Goal: Task Accomplishment & Management: Use online tool/utility

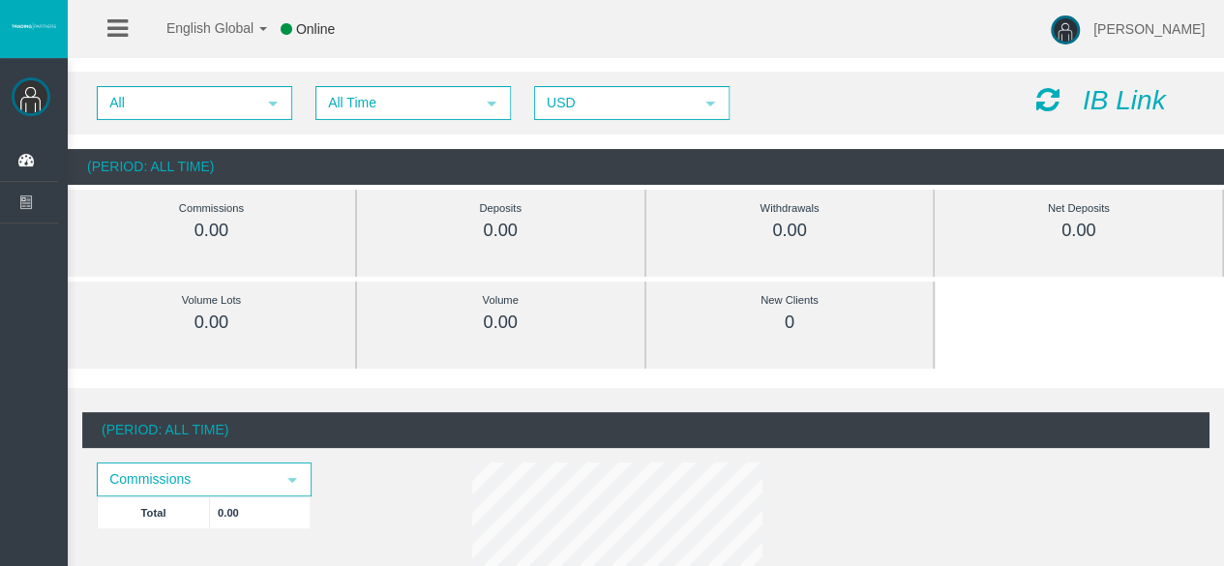
click at [1081, 94] on div "IB Link" at bounding box center [1116, 101] width 188 height 30
click at [1045, 113] on div "IB Link" at bounding box center [1116, 101] width 188 height 30
click at [1051, 98] on icon at bounding box center [1047, 99] width 23 height 27
click at [1113, 107] on icon "IB Link" at bounding box center [1124, 100] width 83 height 30
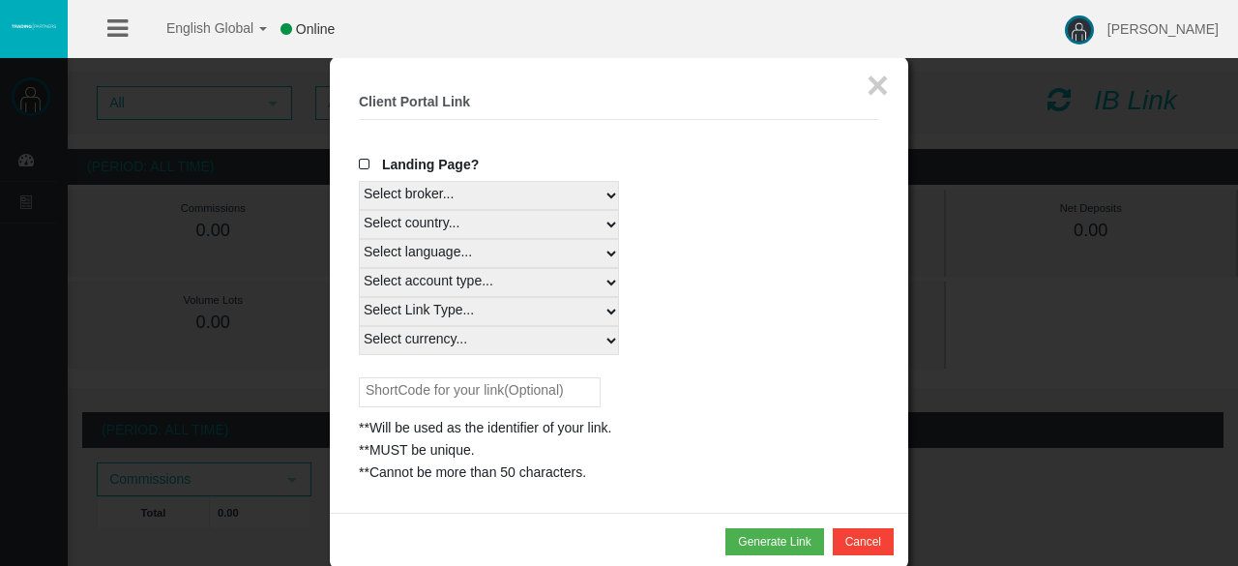
click at [525, 222] on select "Select country... Rest of the World" at bounding box center [489, 224] width 260 height 29
click at [545, 252] on select "Select language... English Japanese Chinese Portuguese Spanish Czech German Fre…" at bounding box center [489, 253] width 260 height 29
click at [542, 252] on select "Select language... English Japanese Chinese Portuguese Spanish Czech German Fre…" at bounding box center [489, 253] width 260 height 29
click at [606, 271] on select "Select account type... All Platforms Trade Copy MT4 LiveFloatingSpreadAccount M…" at bounding box center [489, 282] width 260 height 29
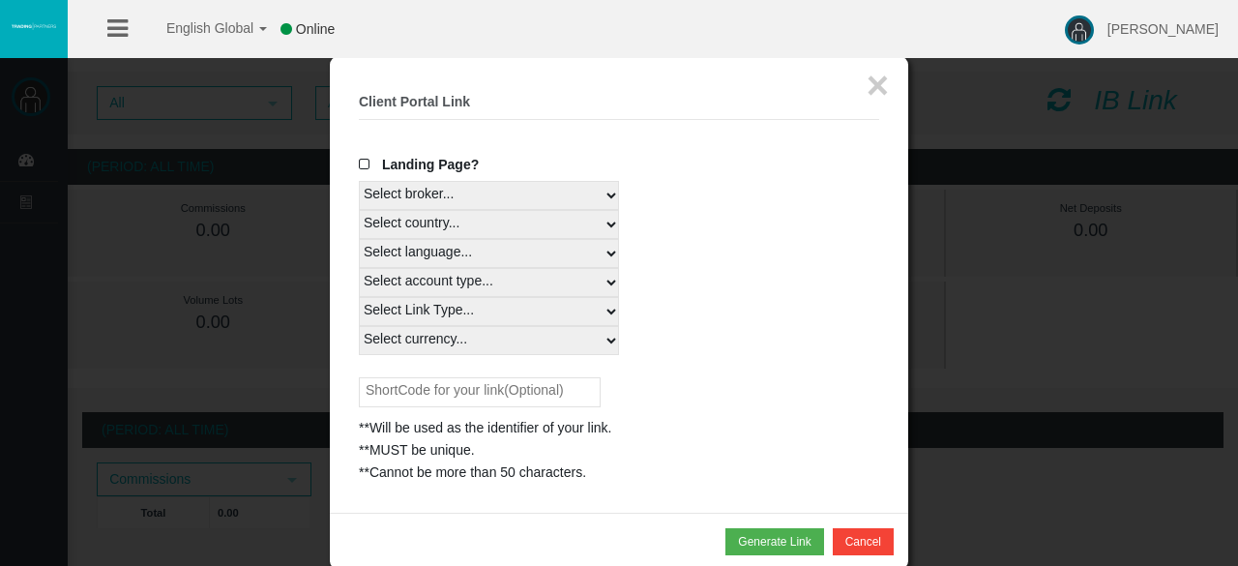
select select
click at [359, 268] on select "Select account type... All Platforms Trade Copy MT4 LiveFloatingSpreadAccount M…" at bounding box center [489, 282] width 260 height 29
click at [604, 312] on select "Select Link Type... Real" at bounding box center [489, 311] width 260 height 29
select select "Real"
click at [359, 297] on select "Select Link Type... Real" at bounding box center [489, 311] width 260 height 29
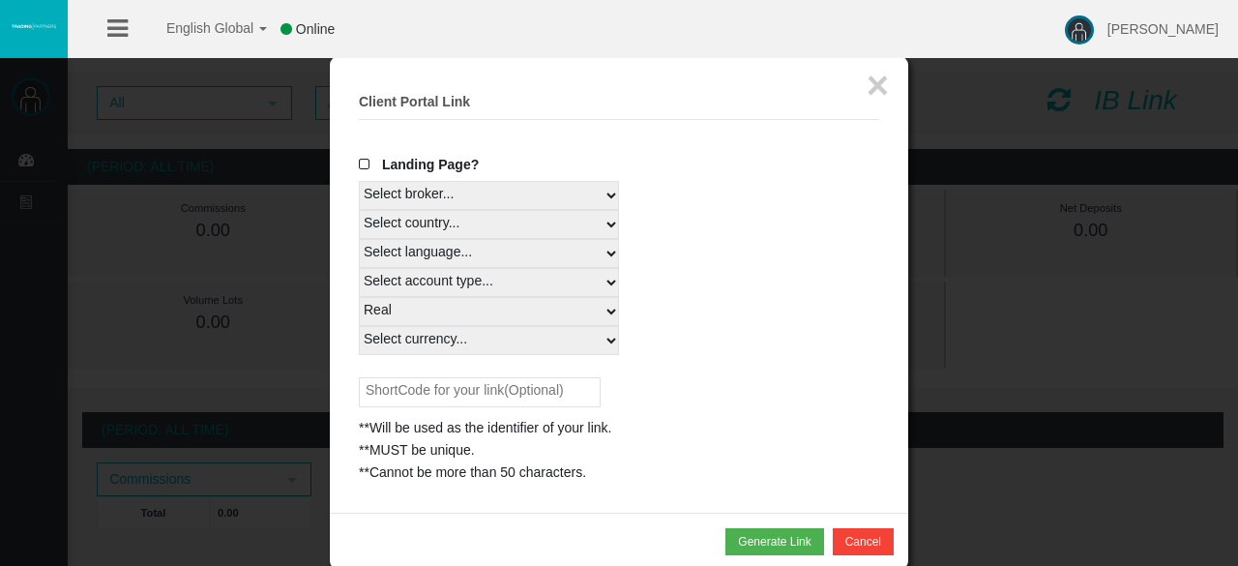
click at [576, 334] on select "Select currency... All Currencies EUR GBP USD" at bounding box center [489, 340] width 260 height 29
click at [359, 326] on select "Select currency... All Currencies EUR GBP USD" at bounding box center [489, 340] width 260 height 29
click at [484, 352] on select "Select currency... All Currencies EUR GBP USD" at bounding box center [489, 340] width 260 height 29
select select "USD"
click at [359, 326] on select "Select currency... All Currencies EUR GBP USD" at bounding box center [489, 340] width 260 height 29
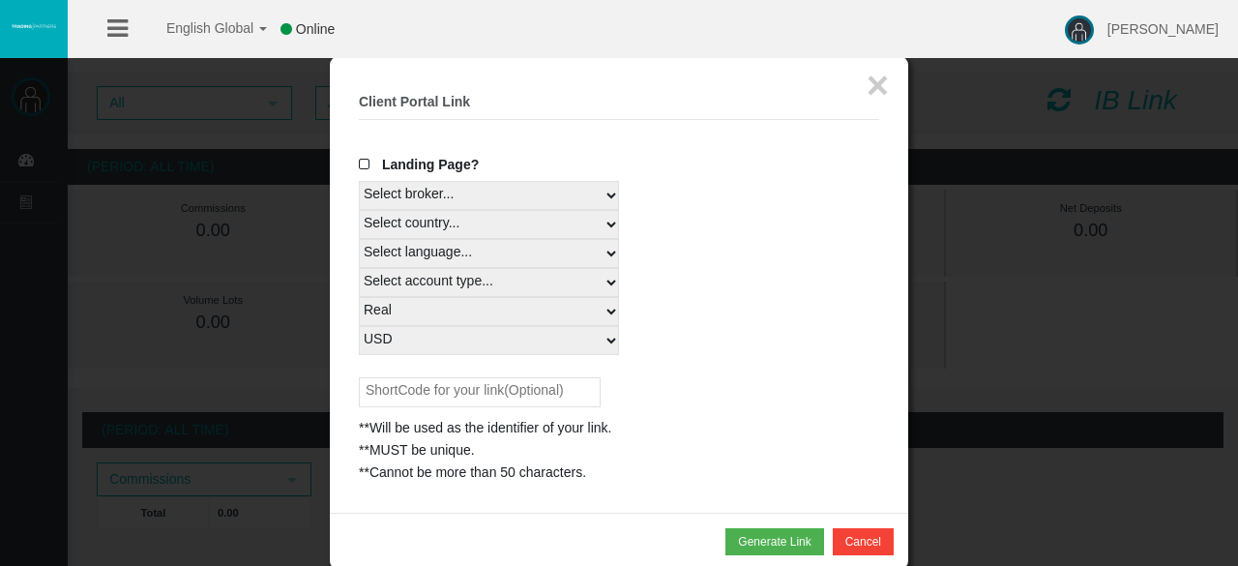
click at [454, 390] on input "text" at bounding box center [480, 392] width 242 height 30
type input "S"
type input "n"
type input "eeeelu"
click at [754, 540] on button "Generate Link" at bounding box center [775, 541] width 98 height 27
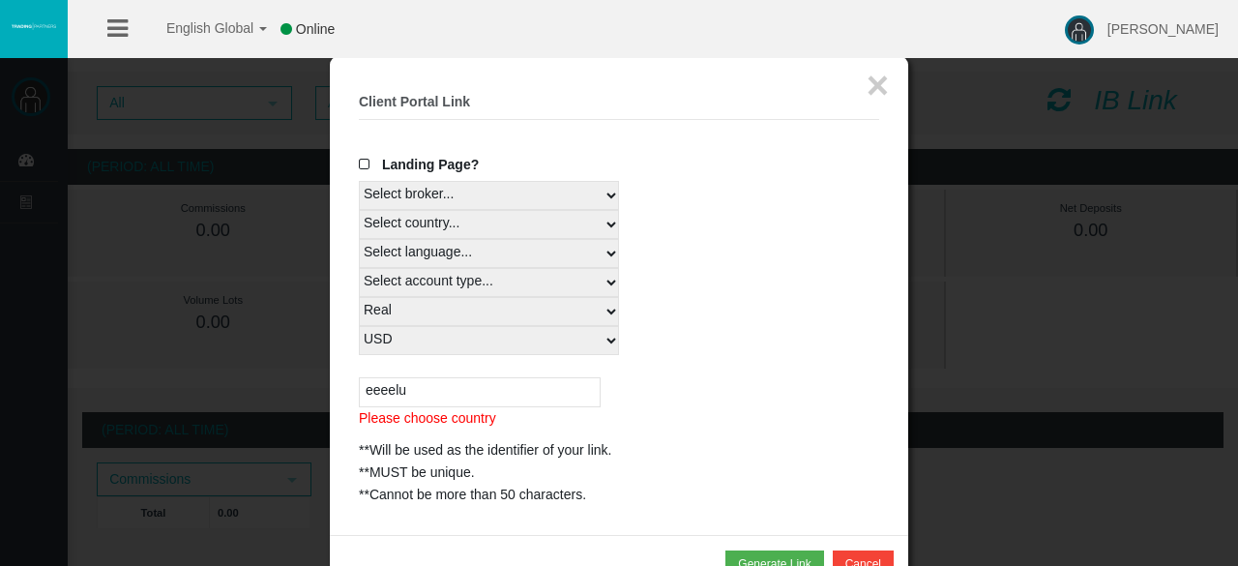
click at [611, 220] on select "Select country... Rest of the World" at bounding box center [489, 224] width 260 height 29
select select
click at [359, 210] on select "Select country... Rest of the World" at bounding box center [489, 224] width 260 height 29
click at [784, 560] on button "Generate Link" at bounding box center [775, 563] width 98 height 27
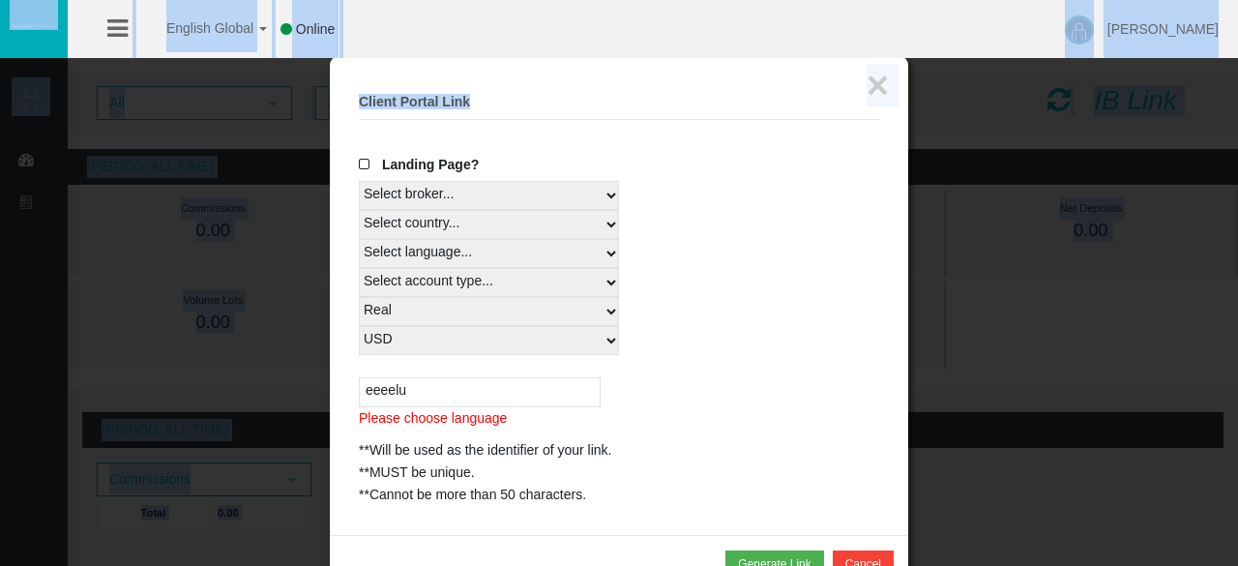
drag, startPoint x: 776, startPoint y: 38, endPoint x: 766, endPoint y: -22, distance: 60.8
click at [766, 0] on html "English Global 简体中文 English Global 日本語 한국어 Online [PERSON_NAME] Help Log Out [P…" at bounding box center [619, 283] width 1238 height 566
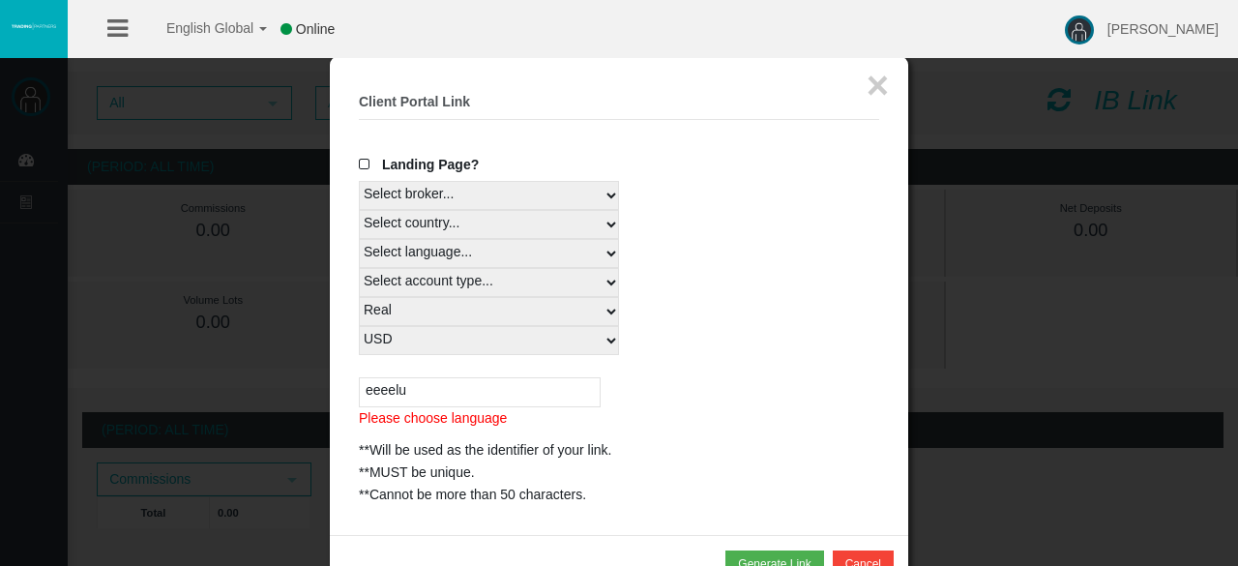
click at [744, 160] on div "Landing Page?" at bounding box center [619, 167] width 520 height 27
drag, startPoint x: 741, startPoint y: 111, endPoint x: 797, endPoint y: 59, distance: 76.7
click at [797, 59] on div "× Client Portal Link Create client link Create partner link Your links Master I…" at bounding box center [619, 295] width 579 height 479
click at [551, 401] on input "eeeelu" at bounding box center [480, 392] width 242 height 30
click at [546, 396] on input "eeeelu" at bounding box center [480, 392] width 242 height 30
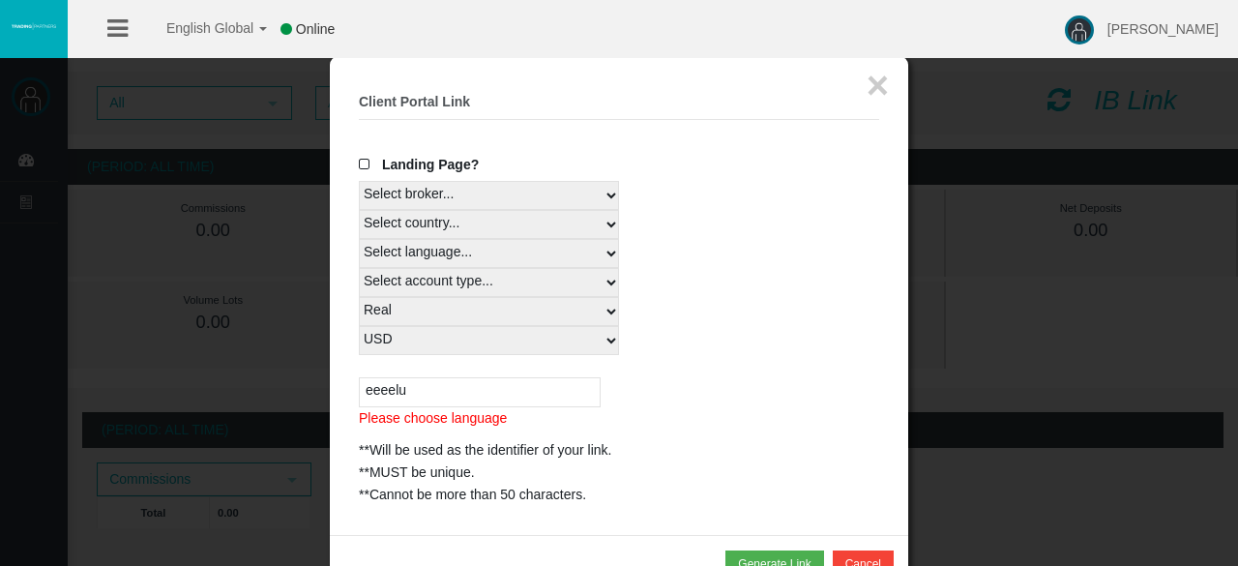
click at [546, 396] on input "eeeelu" at bounding box center [480, 392] width 242 height 30
type input "eeeelu"
click at [602, 257] on select "Select language... English Japanese Chinese Portuguese Spanish Czech German Fre…" at bounding box center [489, 253] width 260 height 29
select select
click at [359, 239] on select "Select language... English Japanese Chinese Portuguese Spanish Czech German Fre…" at bounding box center [489, 253] width 260 height 29
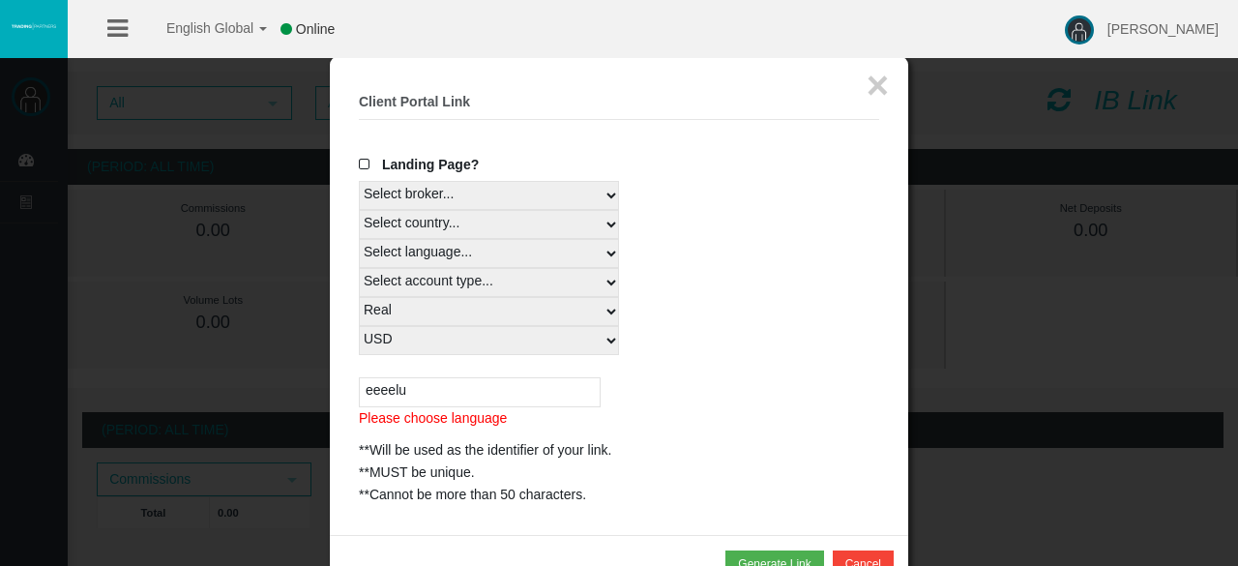
click at [366, 164] on span at bounding box center [368, 165] width 19 height 14
click at [0, 0] on input "Landing Page?" at bounding box center [0, 0] width 0 height 0
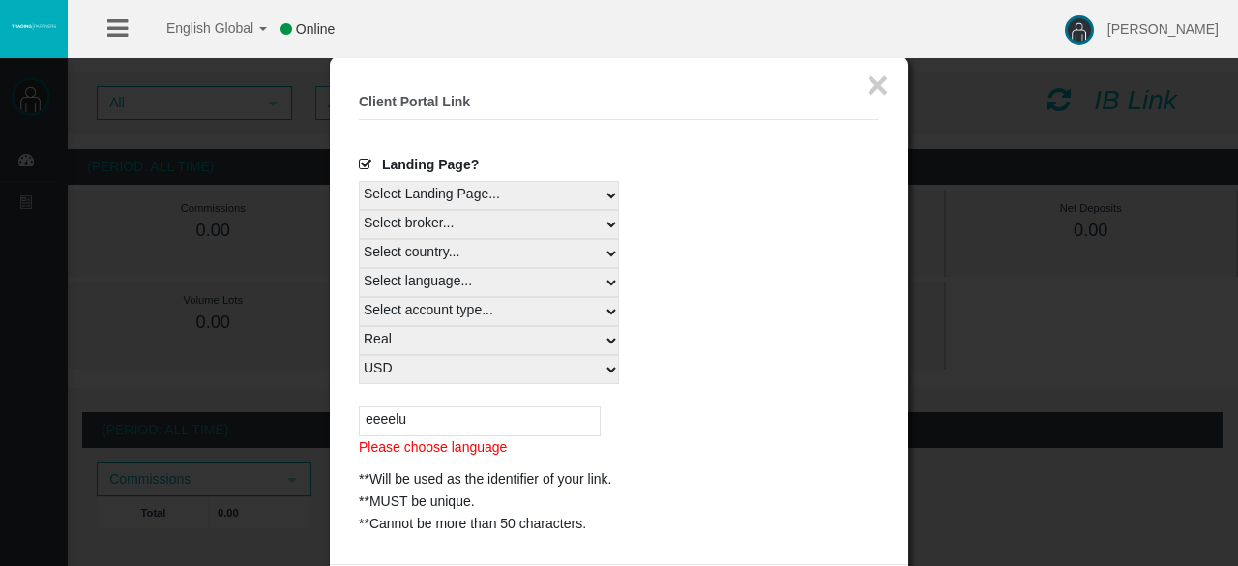
click at [366, 164] on span at bounding box center [368, 165] width 19 height 14
click at [0, 0] on input "Landing Page?" at bounding box center [0, 0] width 0 height 0
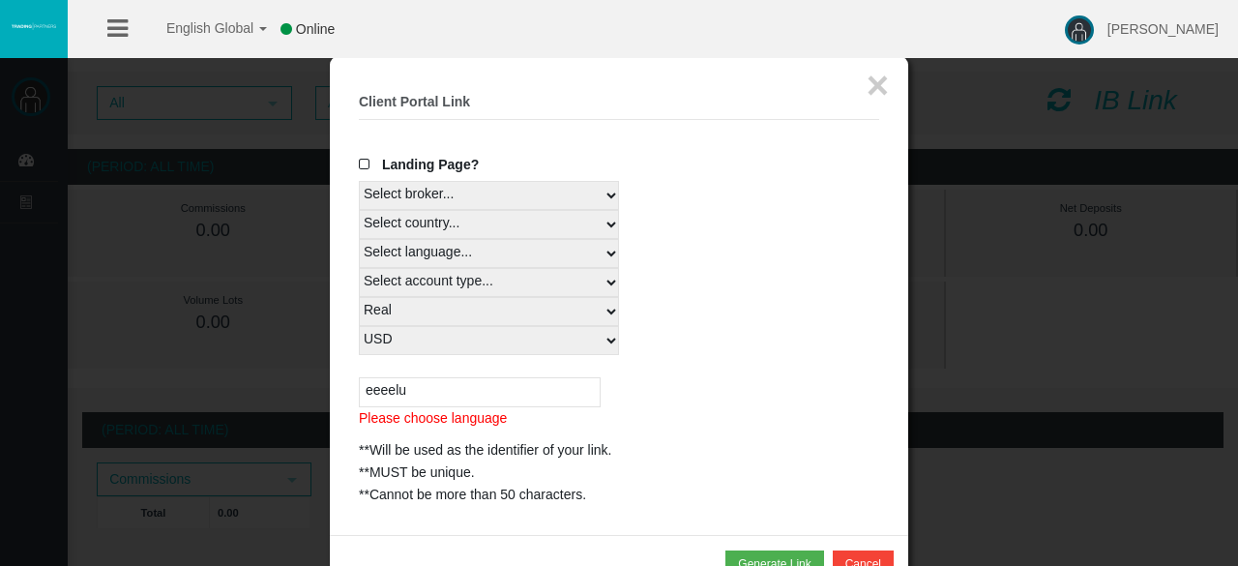
click at [417, 172] on label "Landing Page?" at bounding box center [419, 165] width 120 height 22
click at [0, 0] on input "Landing Page?" at bounding box center [0, 0] width 0 height 0
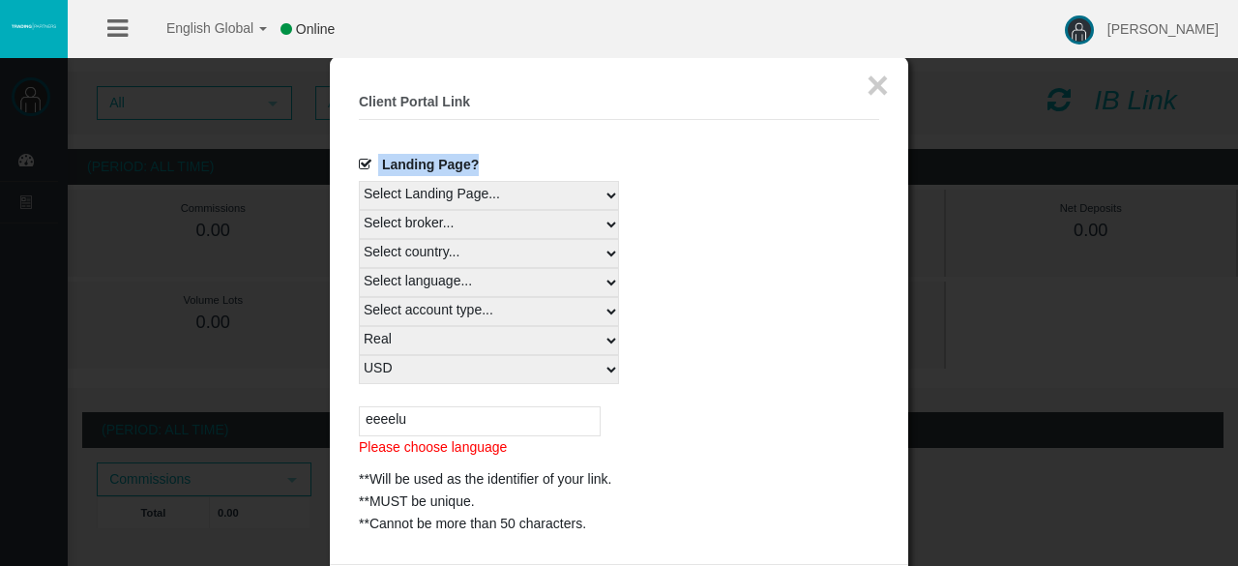
drag, startPoint x: 797, startPoint y: 104, endPoint x: 811, endPoint y: 150, distance: 47.4
click at [811, 150] on fieldset "× Client Portal Link Create client link Create partner link Your links Master I…" at bounding box center [619, 310] width 520 height 450
click at [366, 171] on label "Landing Page?" at bounding box center [419, 165] width 120 height 22
click at [0, 0] on input "Landing Page?" at bounding box center [0, 0] width 0 height 0
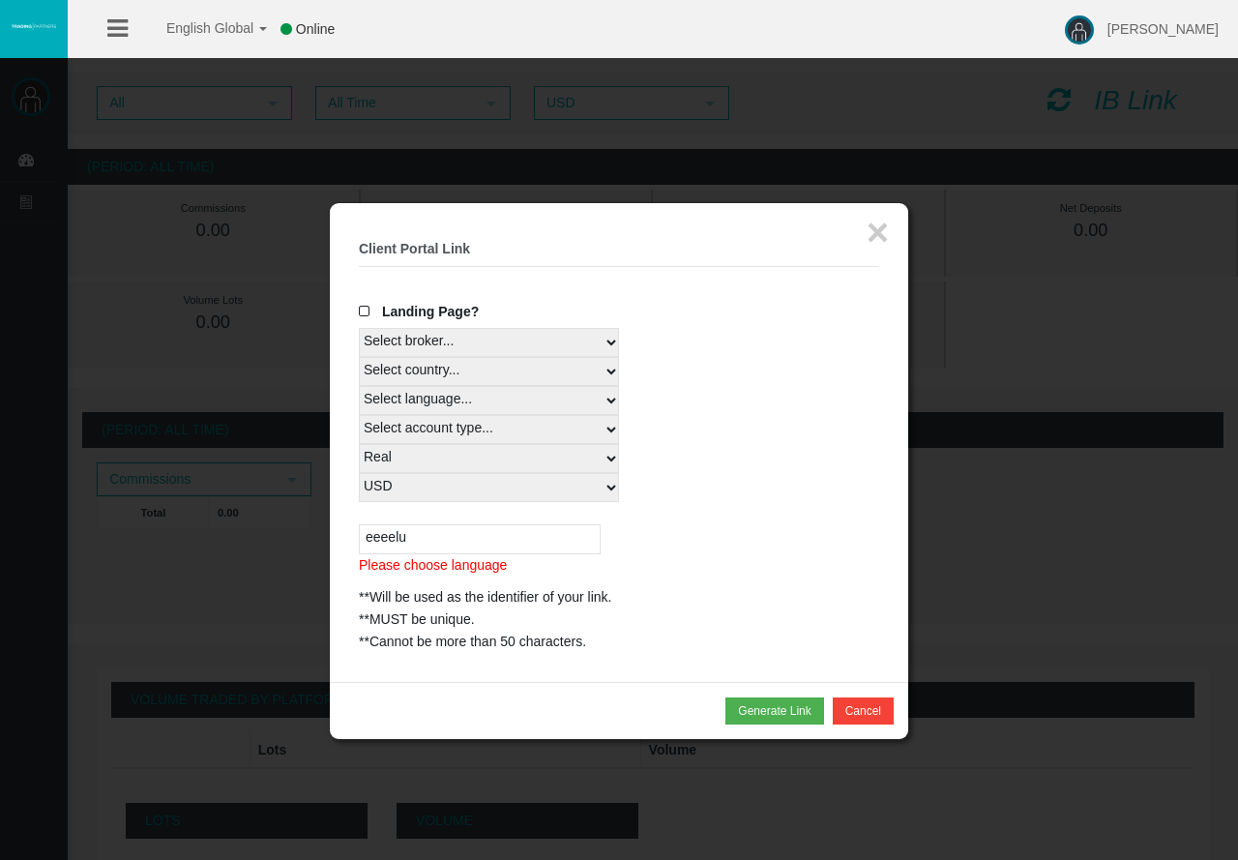
click at [434, 309] on span "Landing Page?" at bounding box center [430, 311] width 97 height 15
click at [0, 0] on input "Landing Page?" at bounding box center [0, 0] width 0 height 0
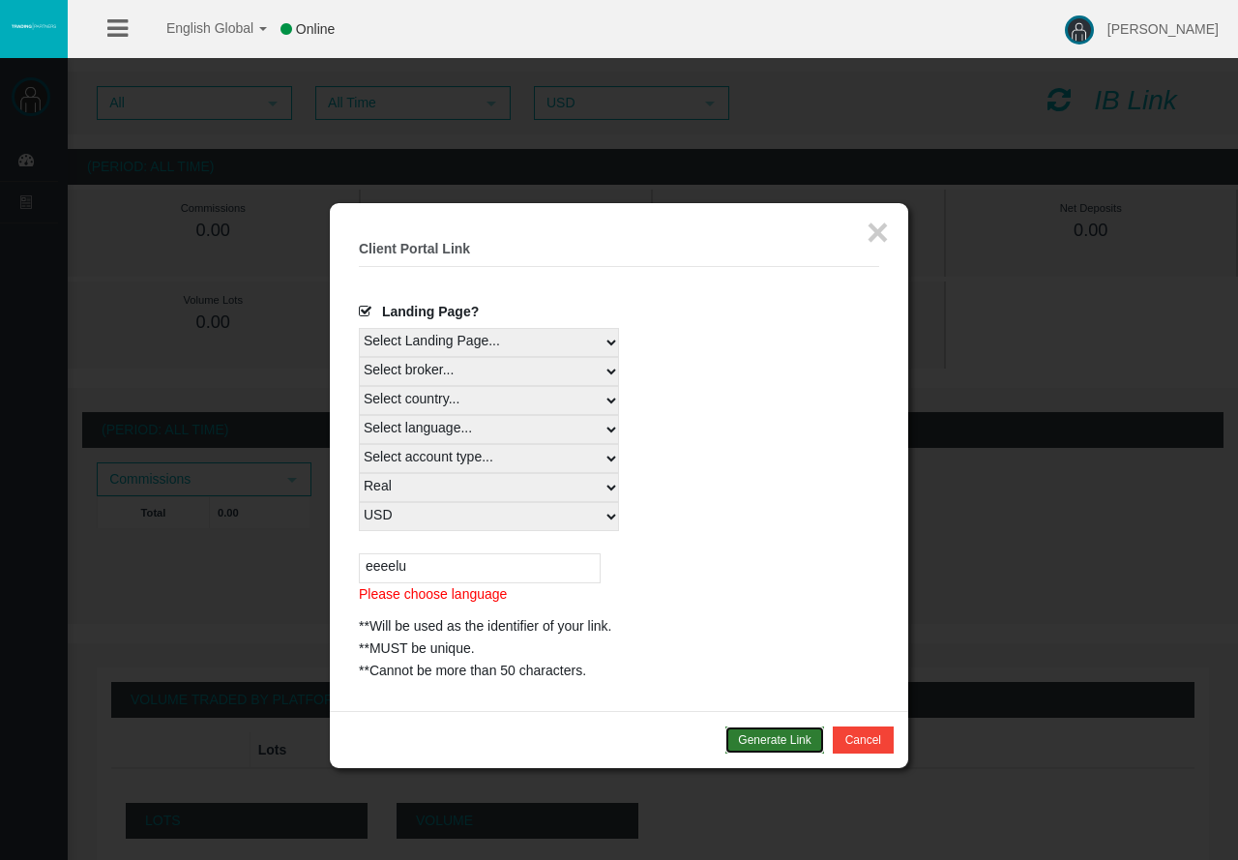
click at [787, 565] on button "Generate Link" at bounding box center [775, 740] width 98 height 27
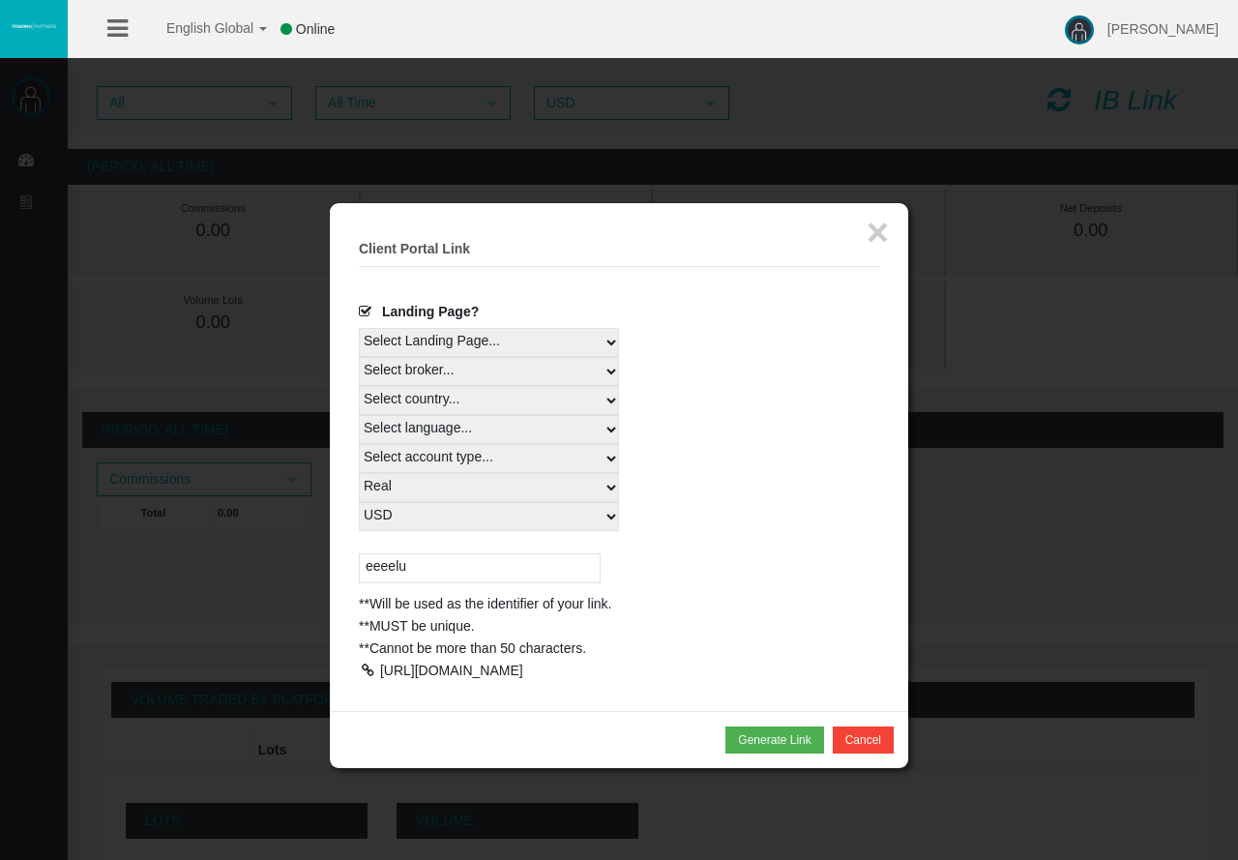
click at [361, 565] on div at bounding box center [367, 671] width 17 height 14
click at [853, 565] on button "Cancel" at bounding box center [863, 740] width 61 height 27
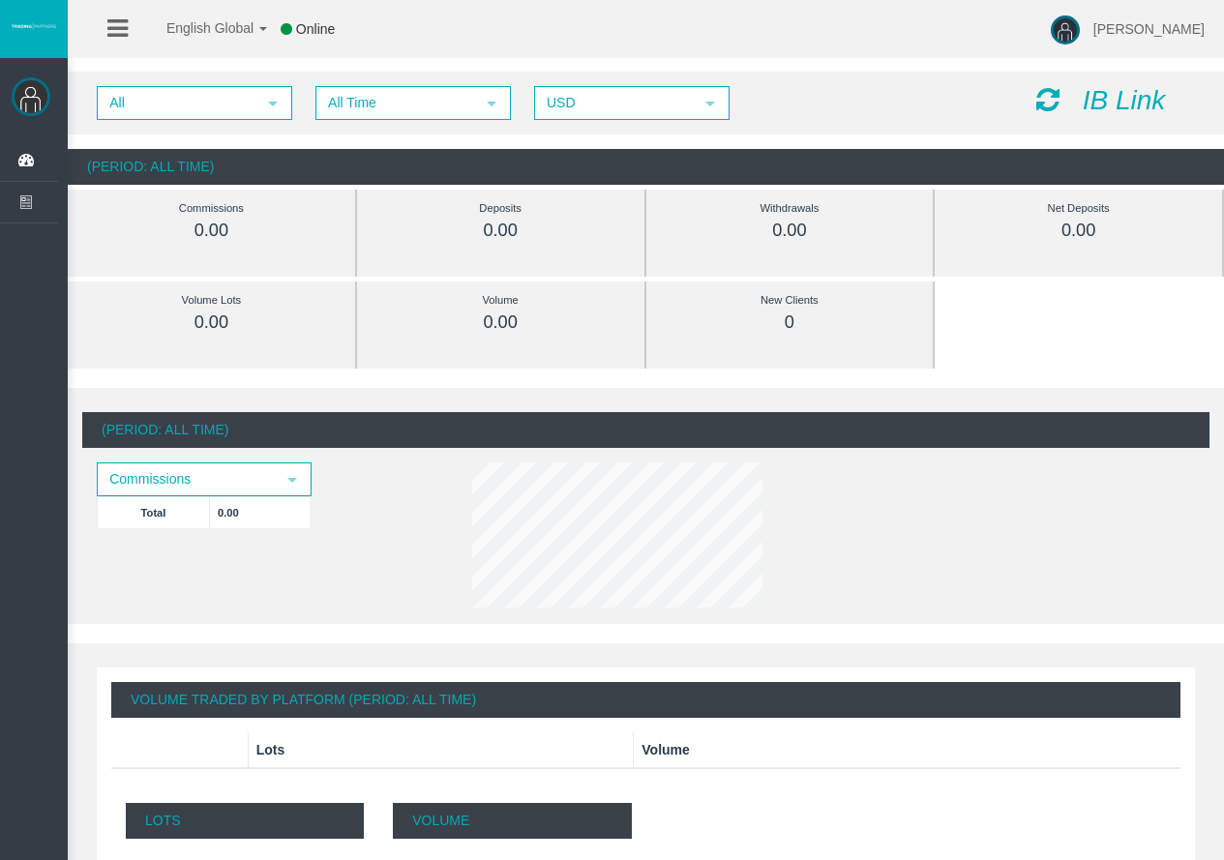
click at [1136, 104] on icon "IB Link" at bounding box center [1124, 100] width 83 height 30
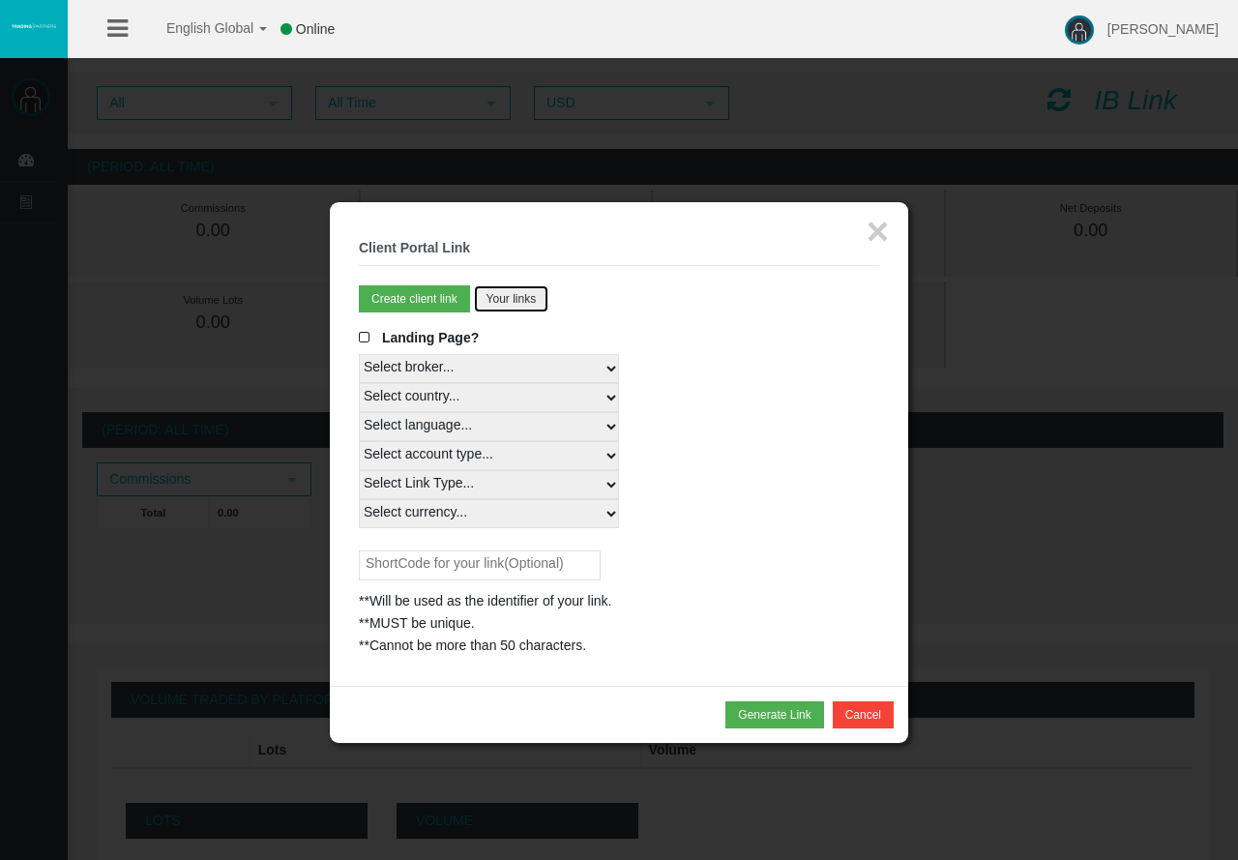
click at [506, 306] on button "Your links" at bounding box center [511, 298] width 75 height 27
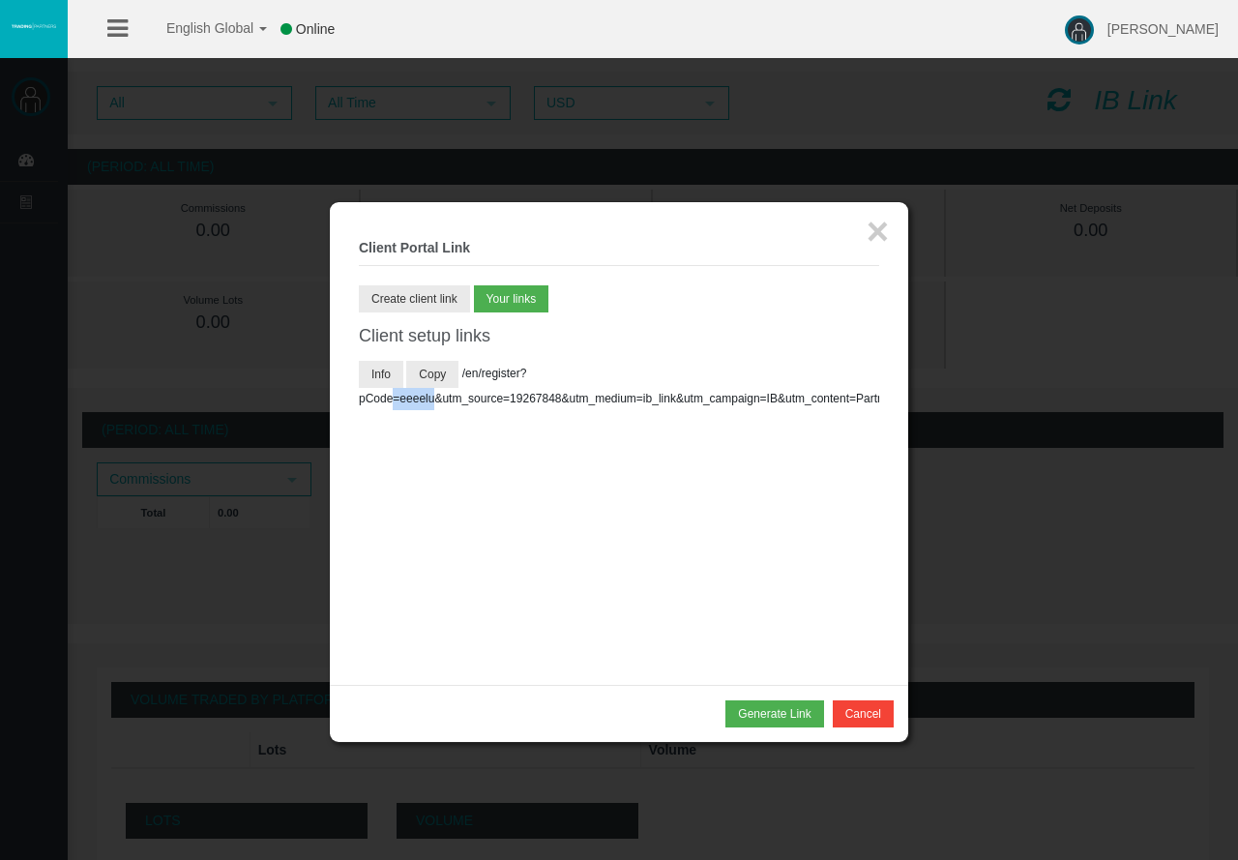
drag, startPoint x: 394, startPoint y: 394, endPoint x: 436, endPoint y: 401, distance: 43.3
click at [436, 401] on span "/en/register?pCode=eeeelu&utm_source=19267848&utm_medium=ib_link&utm_campaign=I…" at bounding box center [626, 386] width 535 height 39
click at [869, 232] on button "×" at bounding box center [878, 231] width 22 height 39
